Goal: Information Seeking & Learning: Learn about a topic

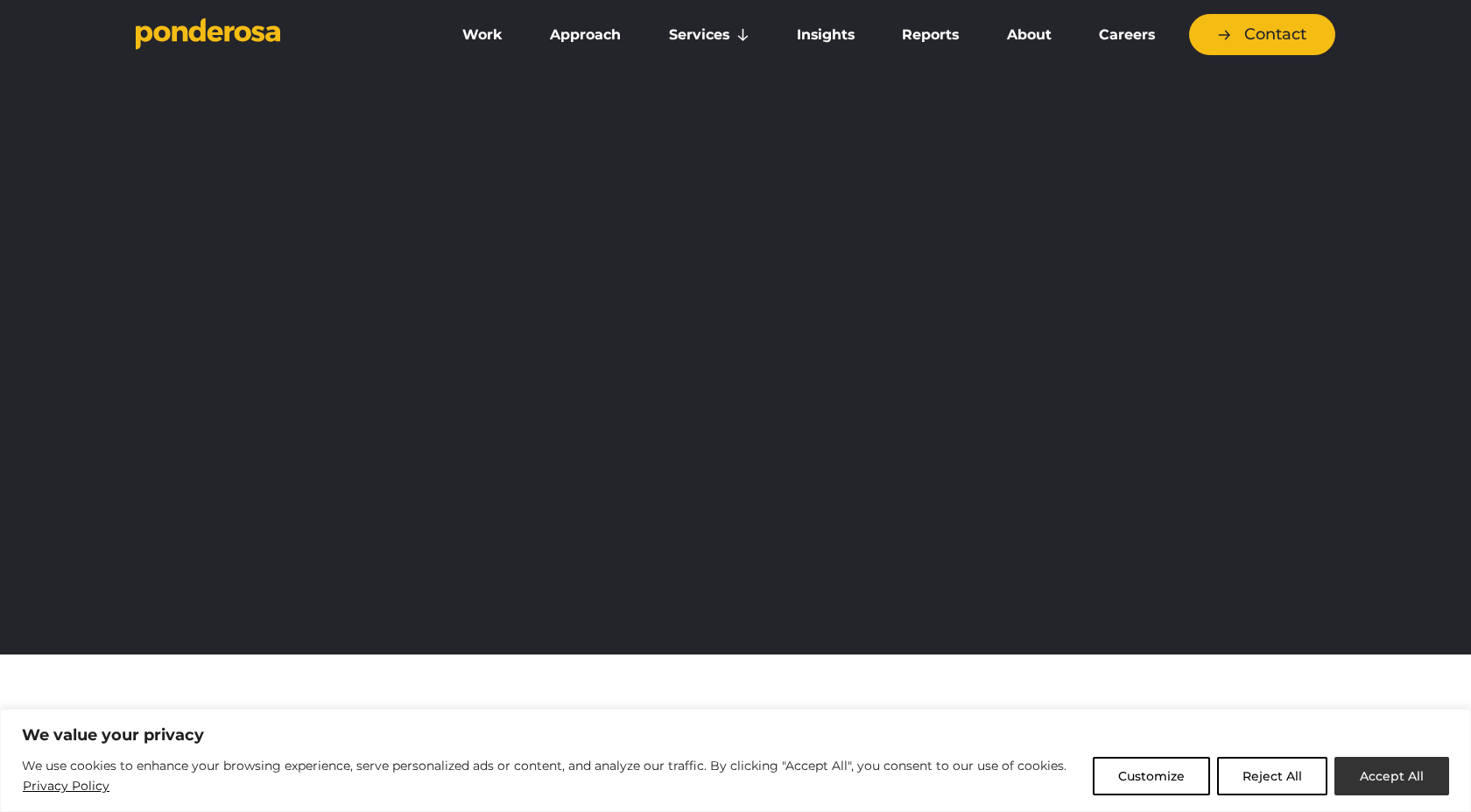
click at [1366, 765] on button "Accept All" at bounding box center [1391, 775] width 114 height 38
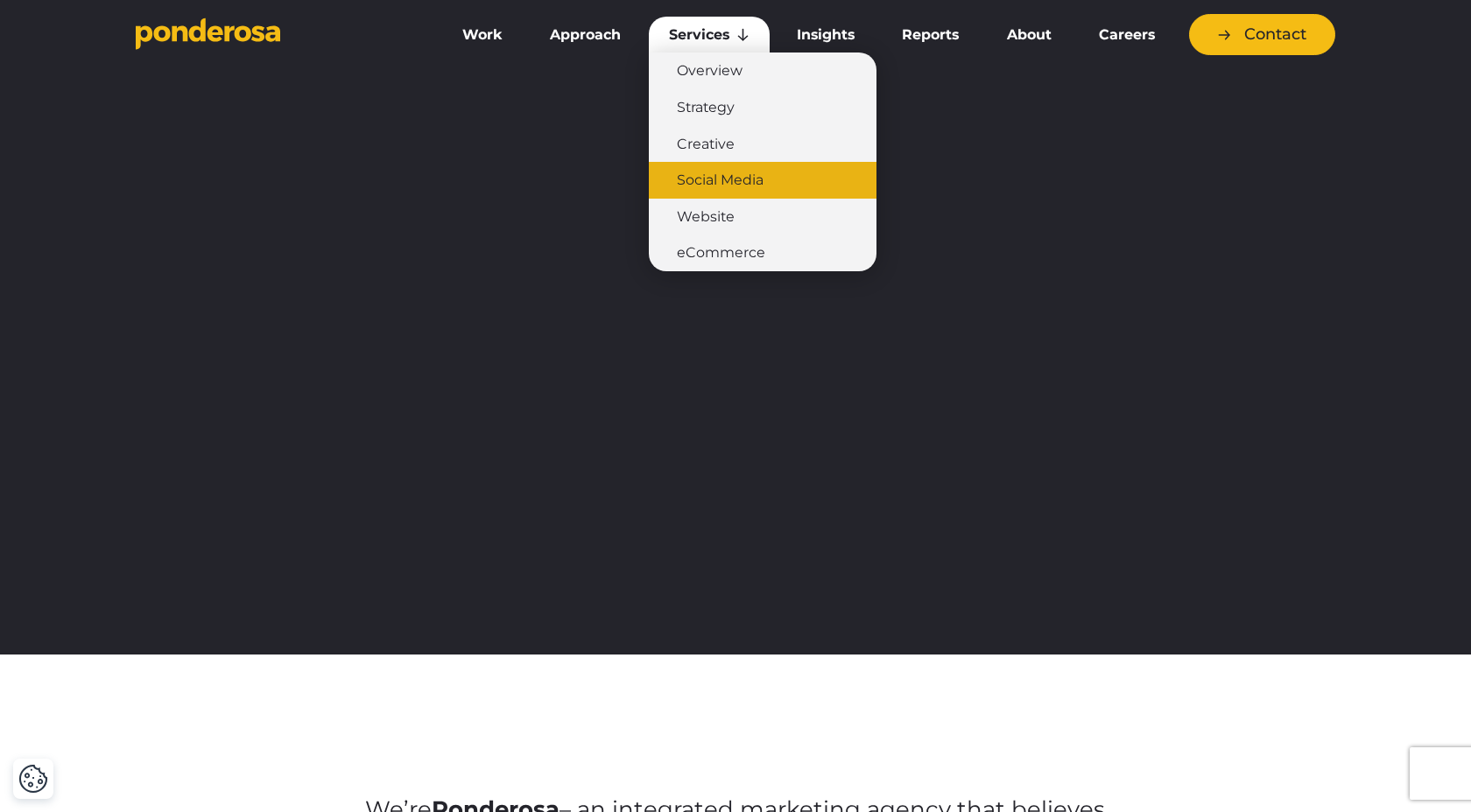
click at [727, 181] on link "Social Media" at bounding box center [762, 180] width 228 height 37
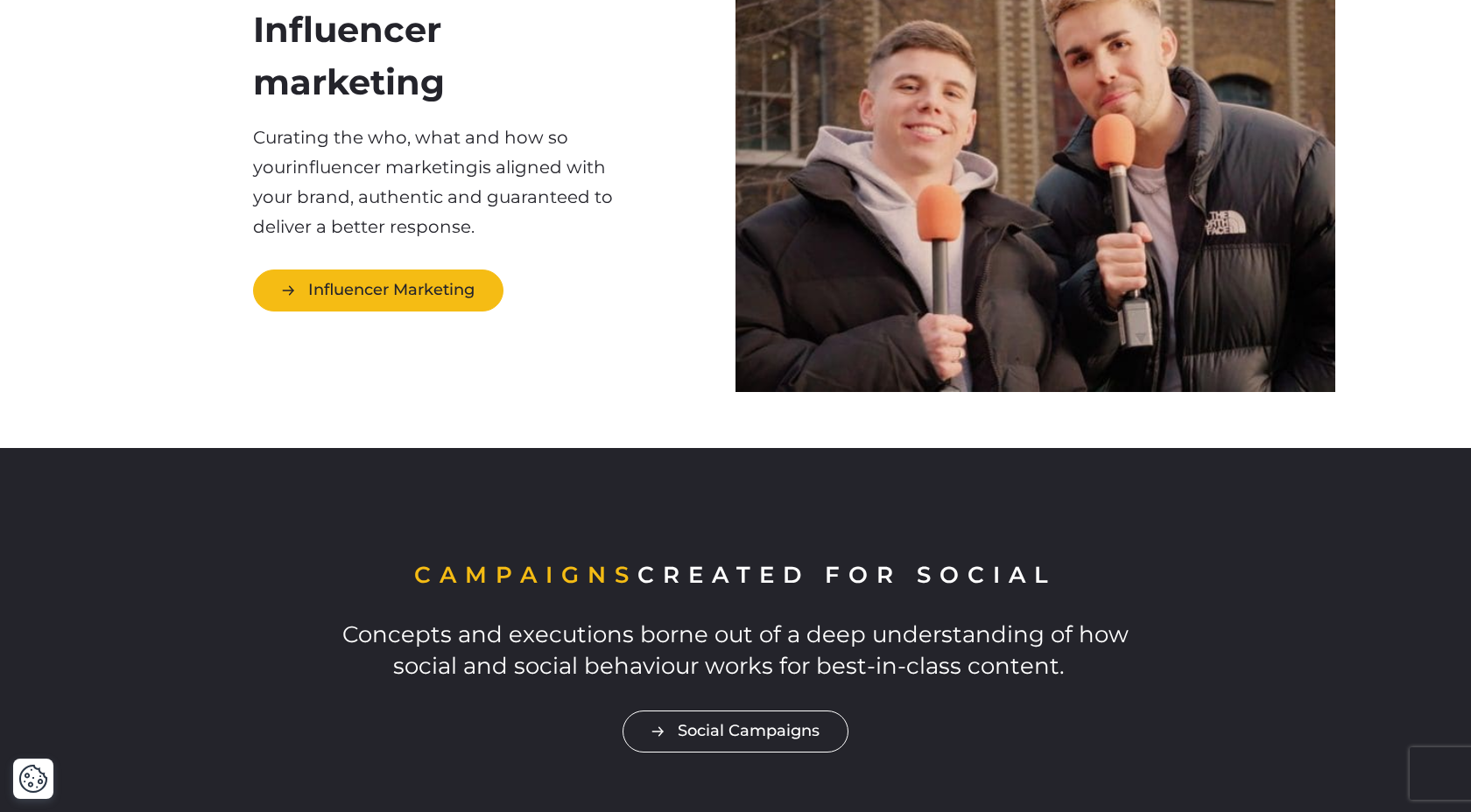
scroll to position [1171, 0]
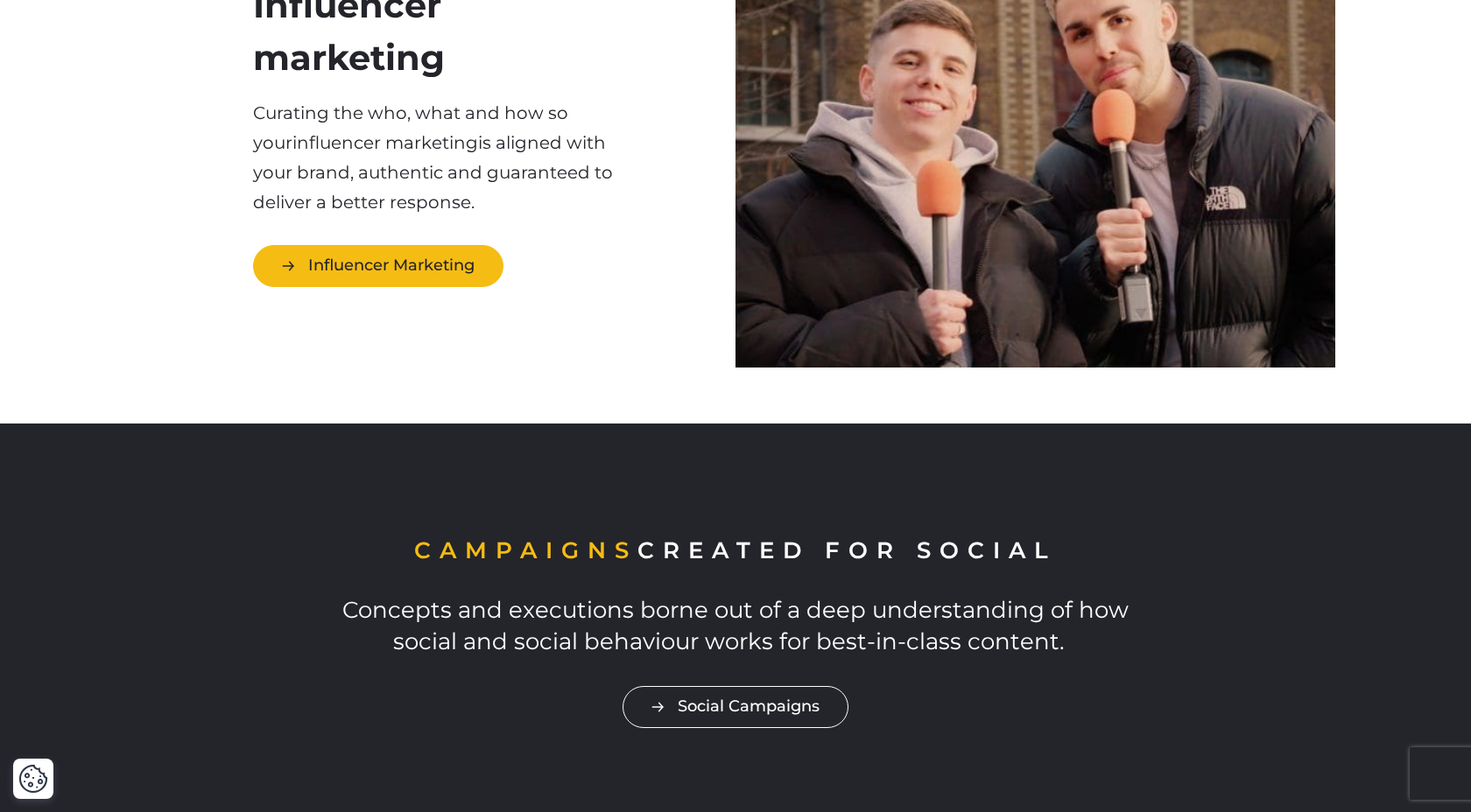
click at [432, 268] on link "Influencer Marketing" at bounding box center [378, 265] width 251 height 41
